Goal: Find specific page/section: Find specific page/section

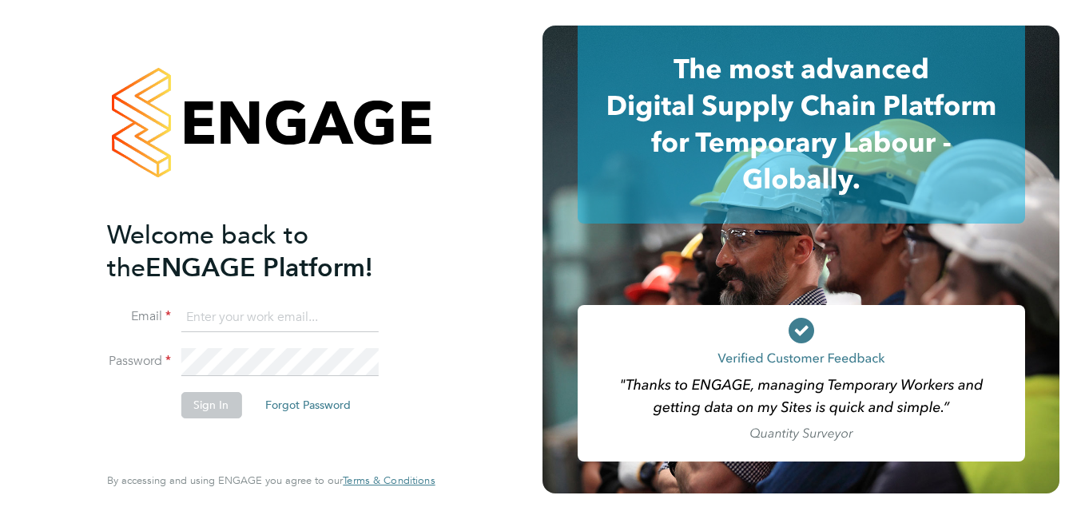
type input "adrian.taylor73@yahoo.co.uk"
click at [209, 402] on button "Sign In" at bounding box center [211, 405] width 61 height 26
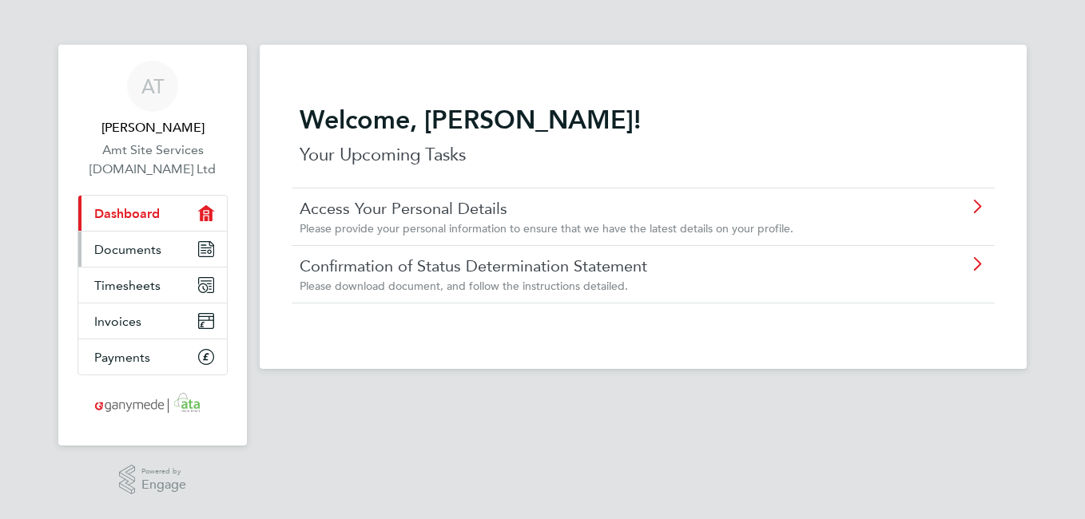
click at [208, 244] on icon "Main navigation" at bounding box center [206, 249] width 14 height 14
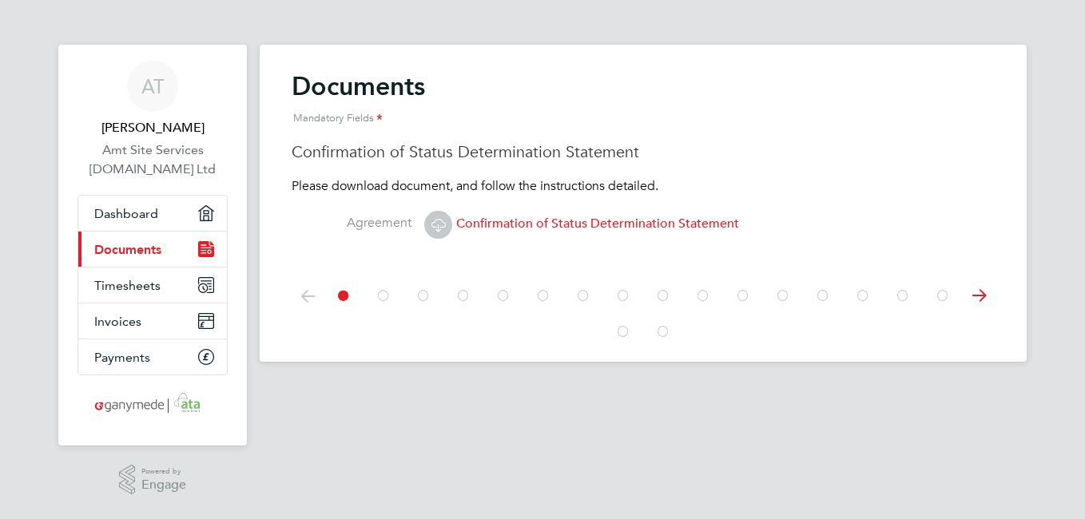
click at [823, 293] on icon at bounding box center [823, 296] width 16 height 36
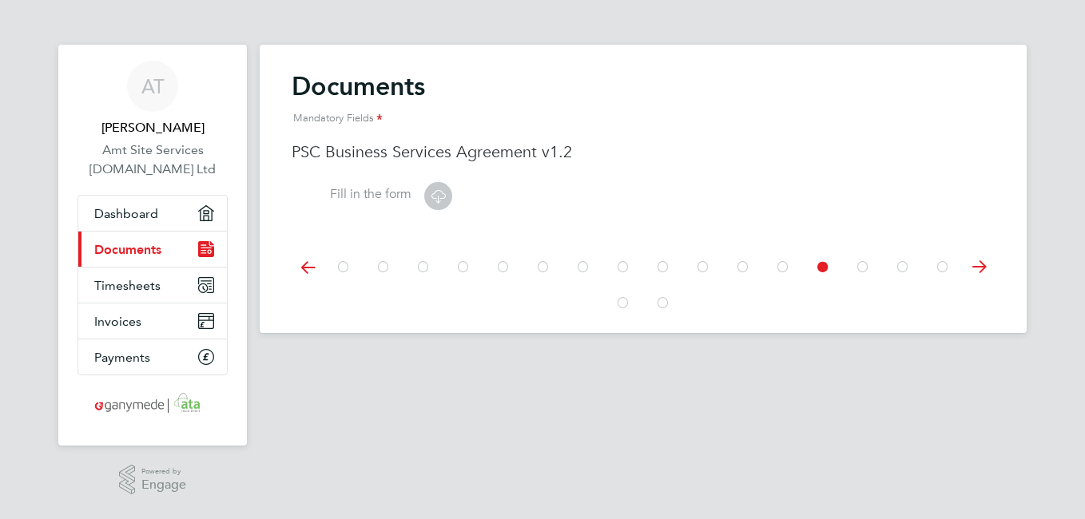
click at [863, 267] on icon at bounding box center [863, 267] width 16 height 36
click at [899, 267] on icon at bounding box center [903, 267] width 16 height 36
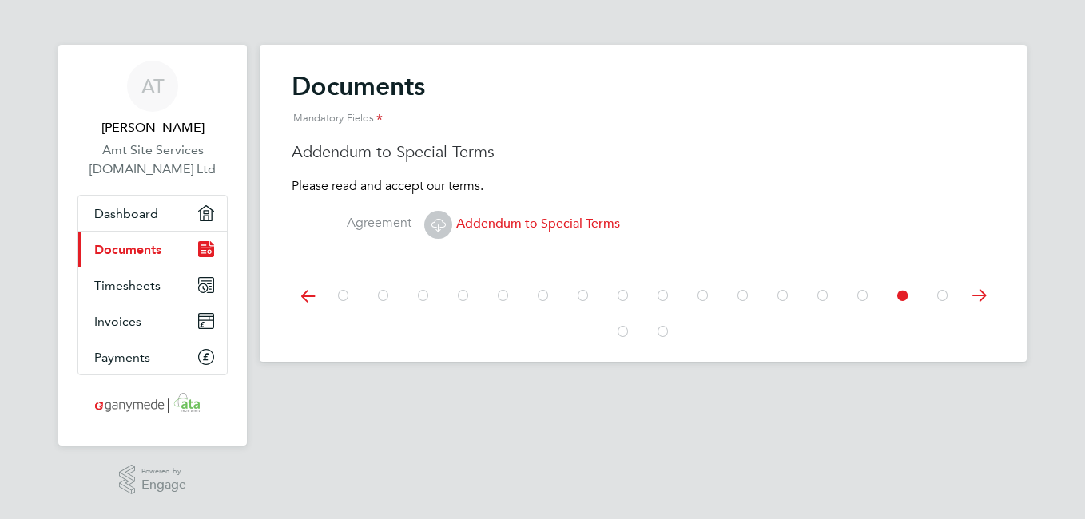
click at [940, 297] on icon at bounding box center [942, 296] width 16 height 36
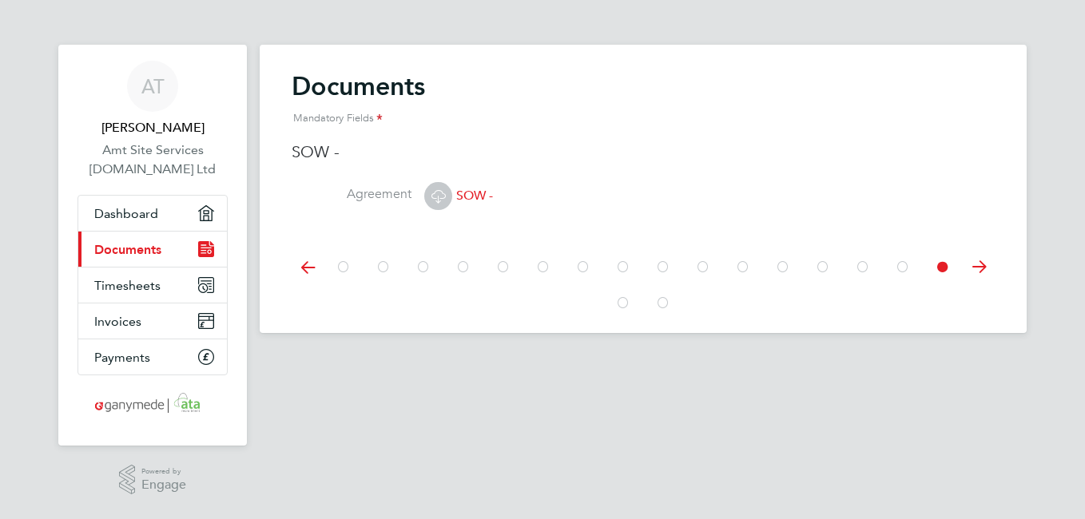
click at [743, 268] on icon at bounding box center [743, 267] width 16 height 36
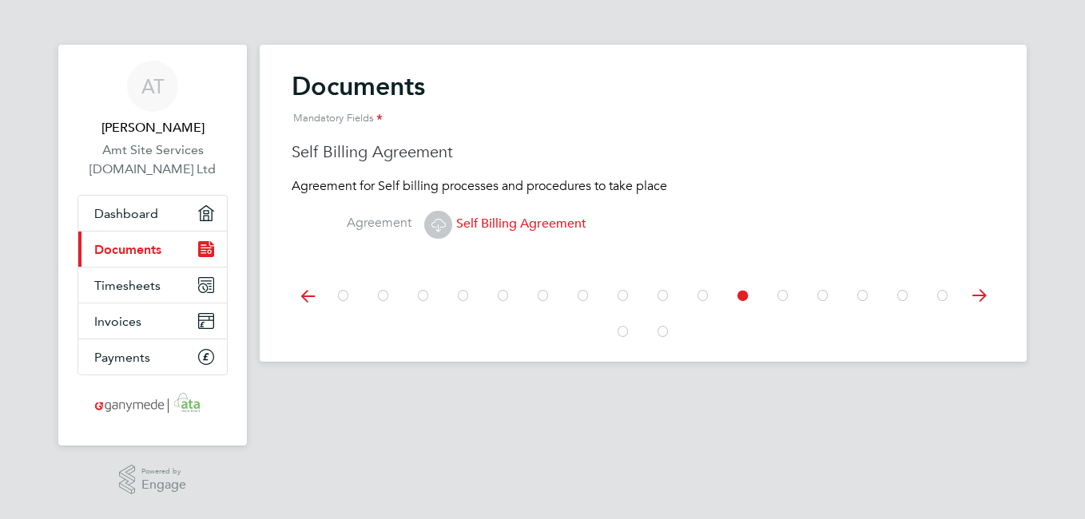
click at [743, 268] on div at bounding box center [643, 294] width 703 height 71
click at [700, 294] on icon at bounding box center [703, 296] width 16 height 36
click at [659, 300] on icon at bounding box center [663, 296] width 16 height 36
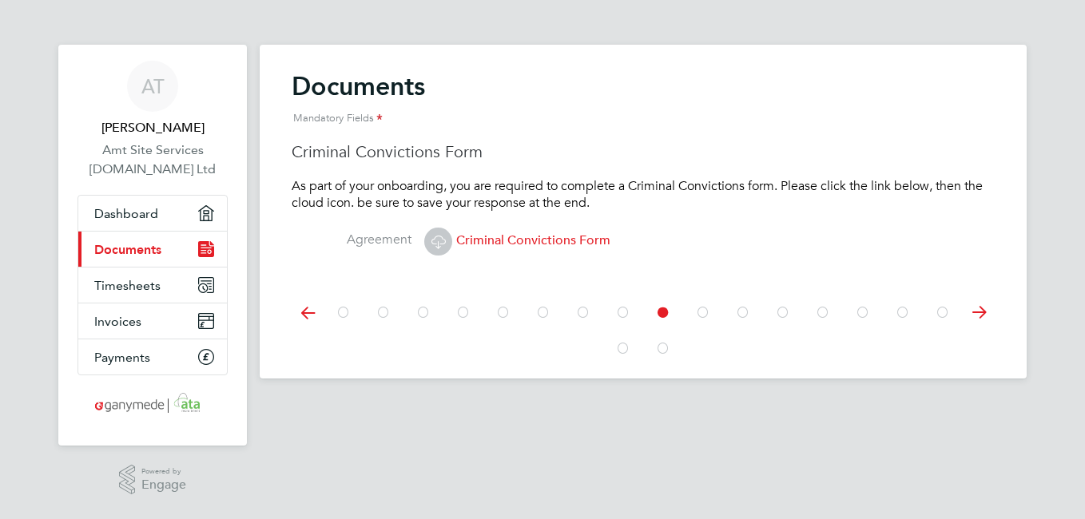
click at [622, 310] on icon at bounding box center [623, 313] width 16 height 36
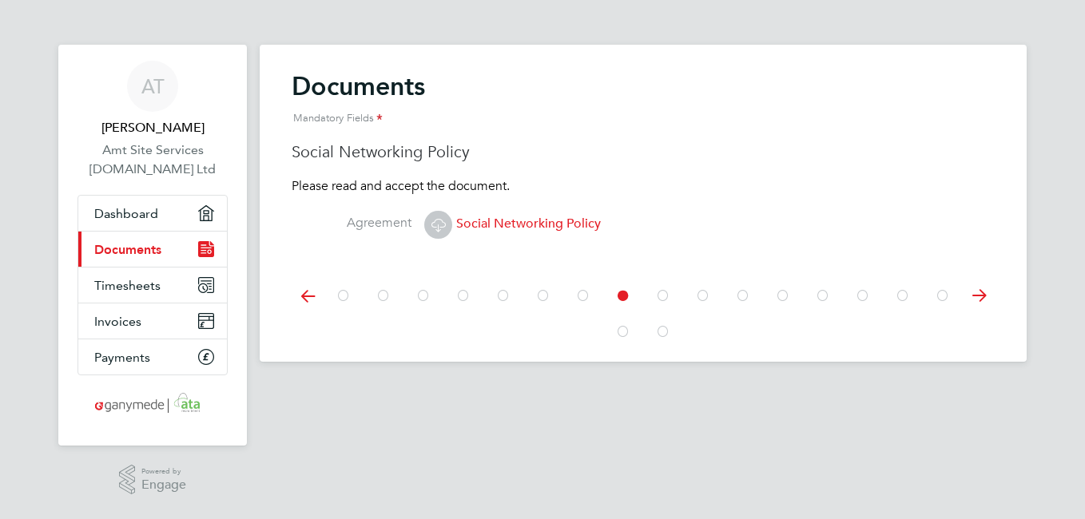
click at [581, 300] on icon at bounding box center [583, 296] width 16 height 36
click at [540, 294] on icon at bounding box center [543, 296] width 16 height 36
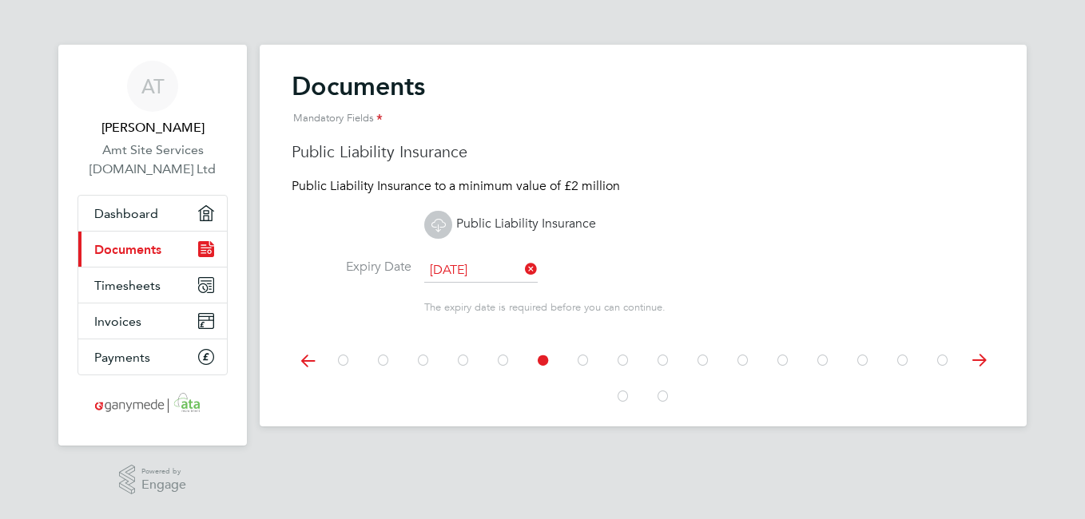
click at [502, 354] on icon at bounding box center [503, 361] width 16 height 36
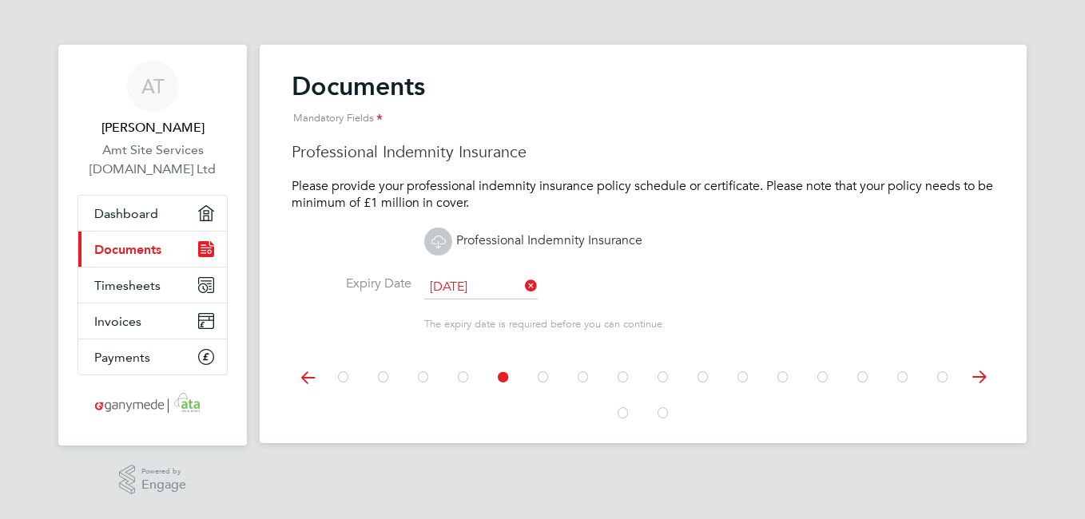
click at [461, 375] on icon at bounding box center [463, 377] width 16 height 36
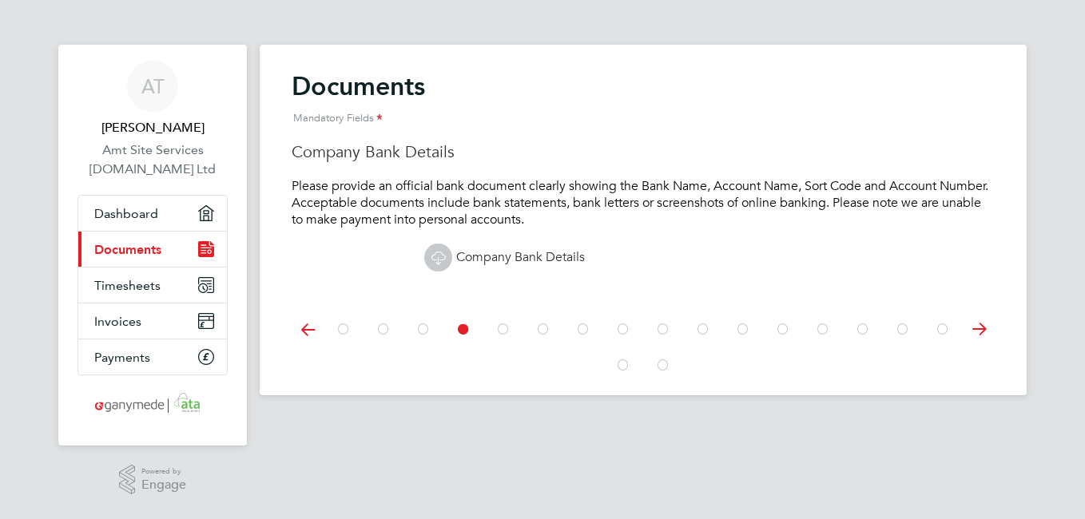
click at [470, 255] on link "Company Bank Details" at bounding box center [504, 257] width 161 height 16
